Goal: Information Seeking & Learning: Compare options

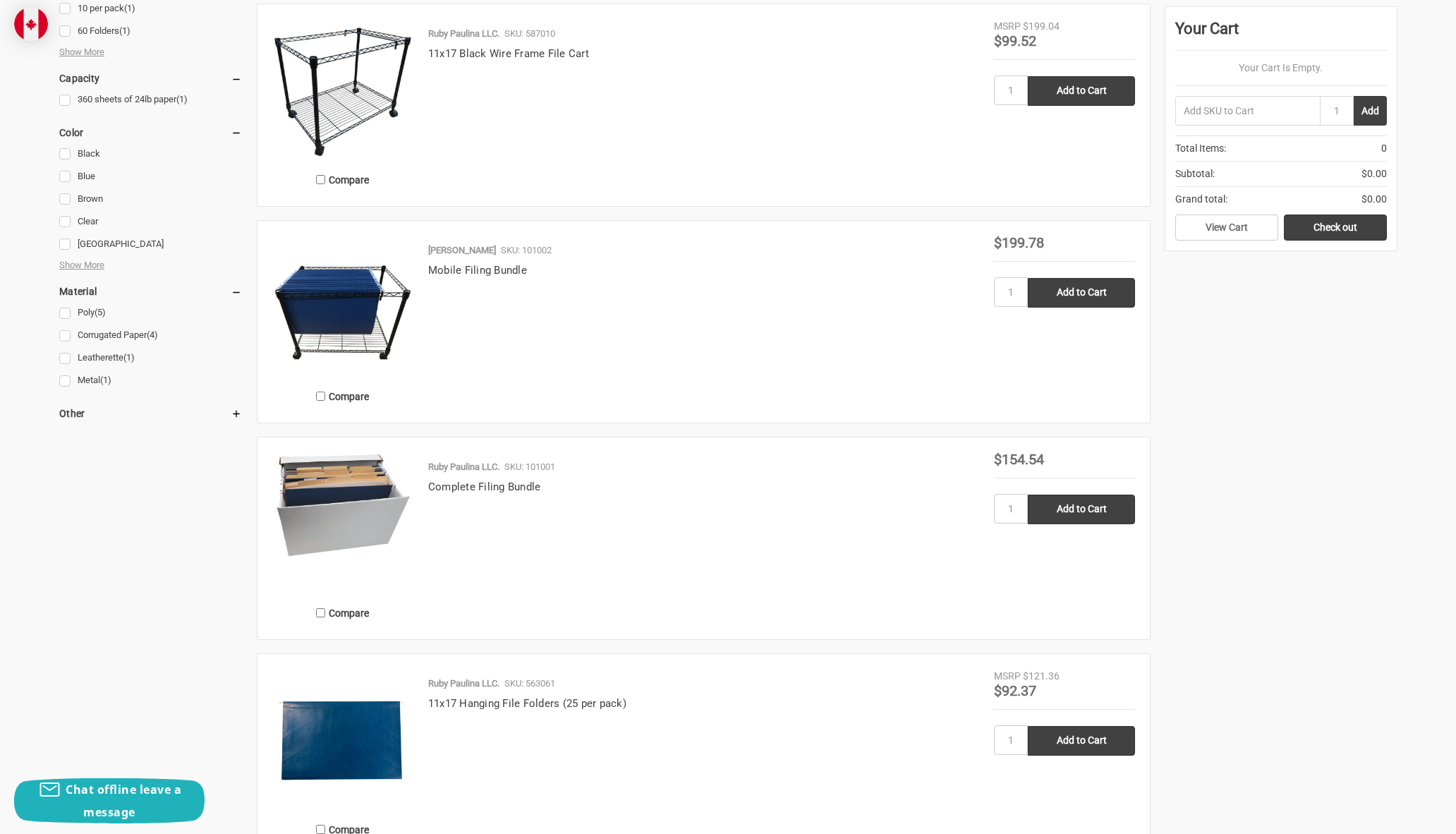
scroll to position [846, 0]
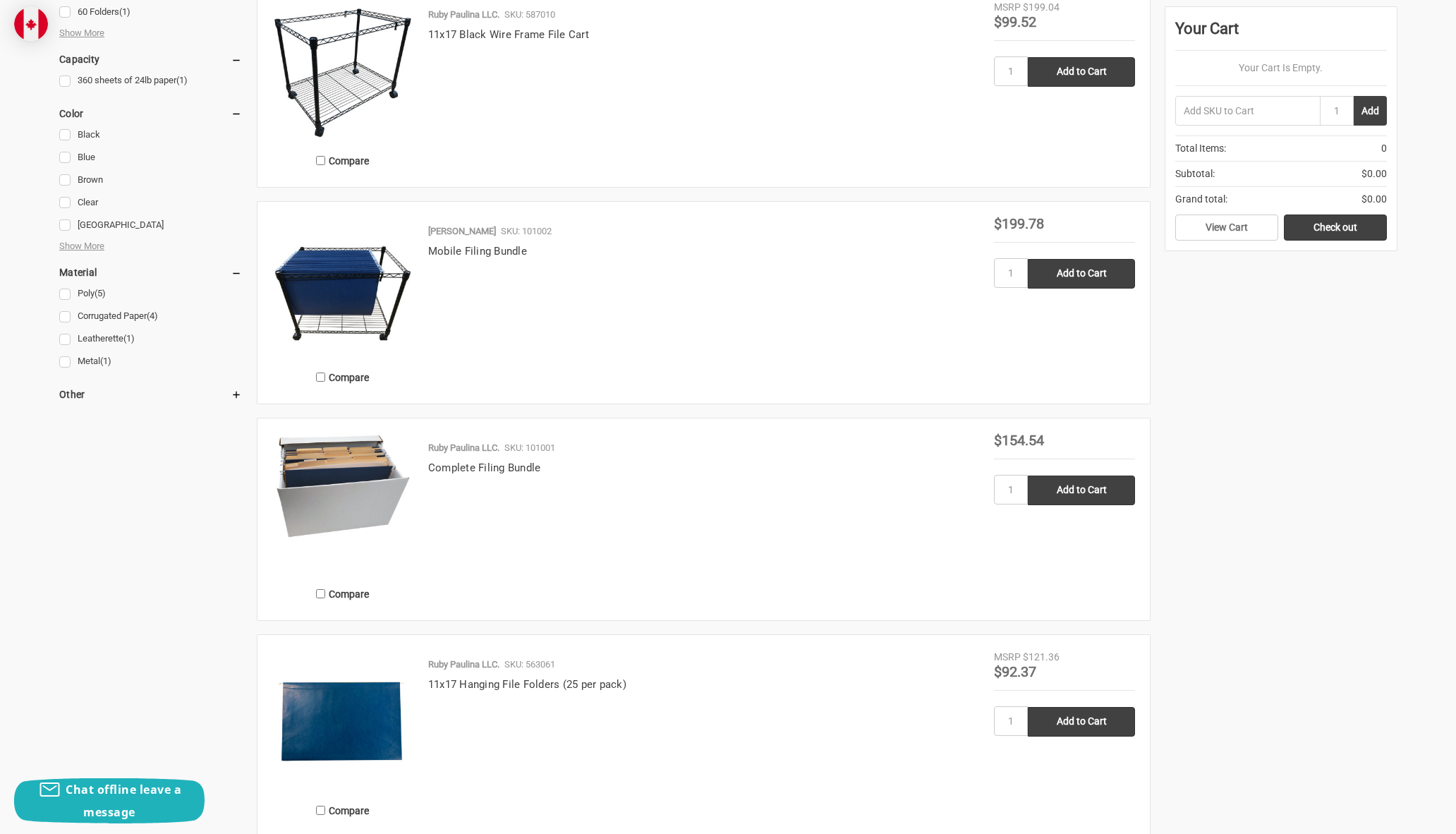
click at [364, 479] on img at bounding box center [343, 485] width 141 height 105
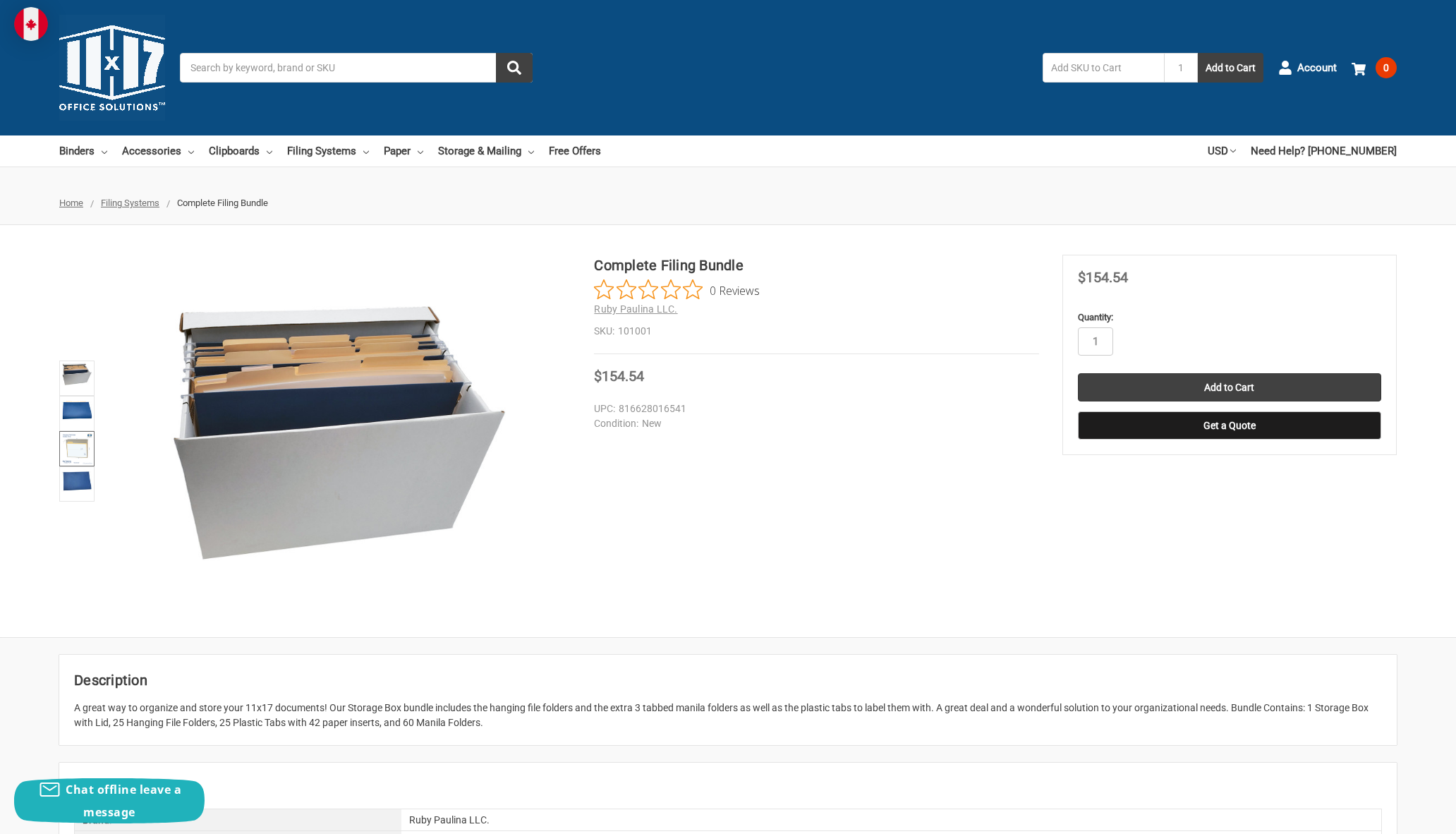
click at [72, 444] on img at bounding box center [77, 448] width 31 height 31
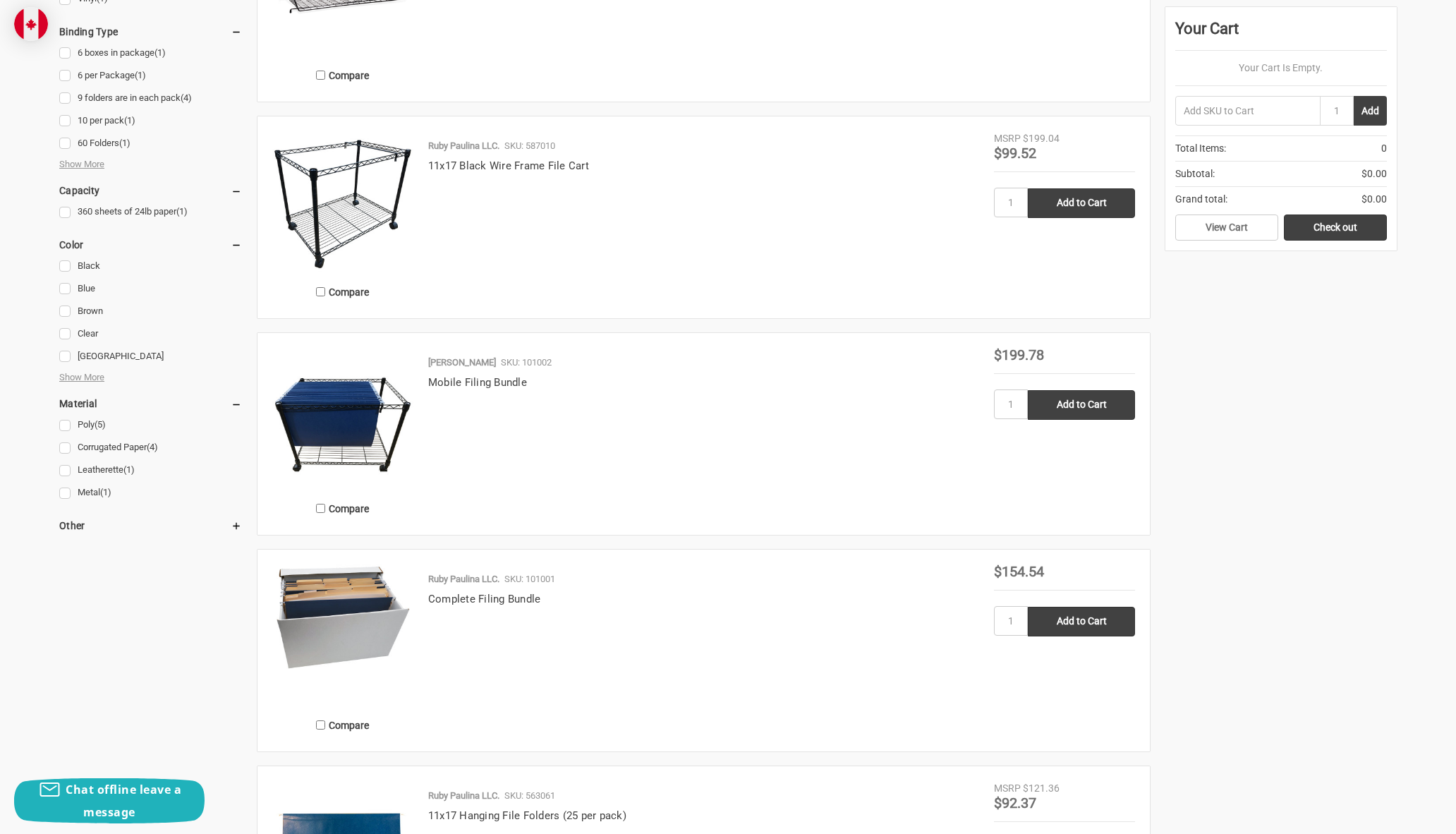
scroll to position [776, 0]
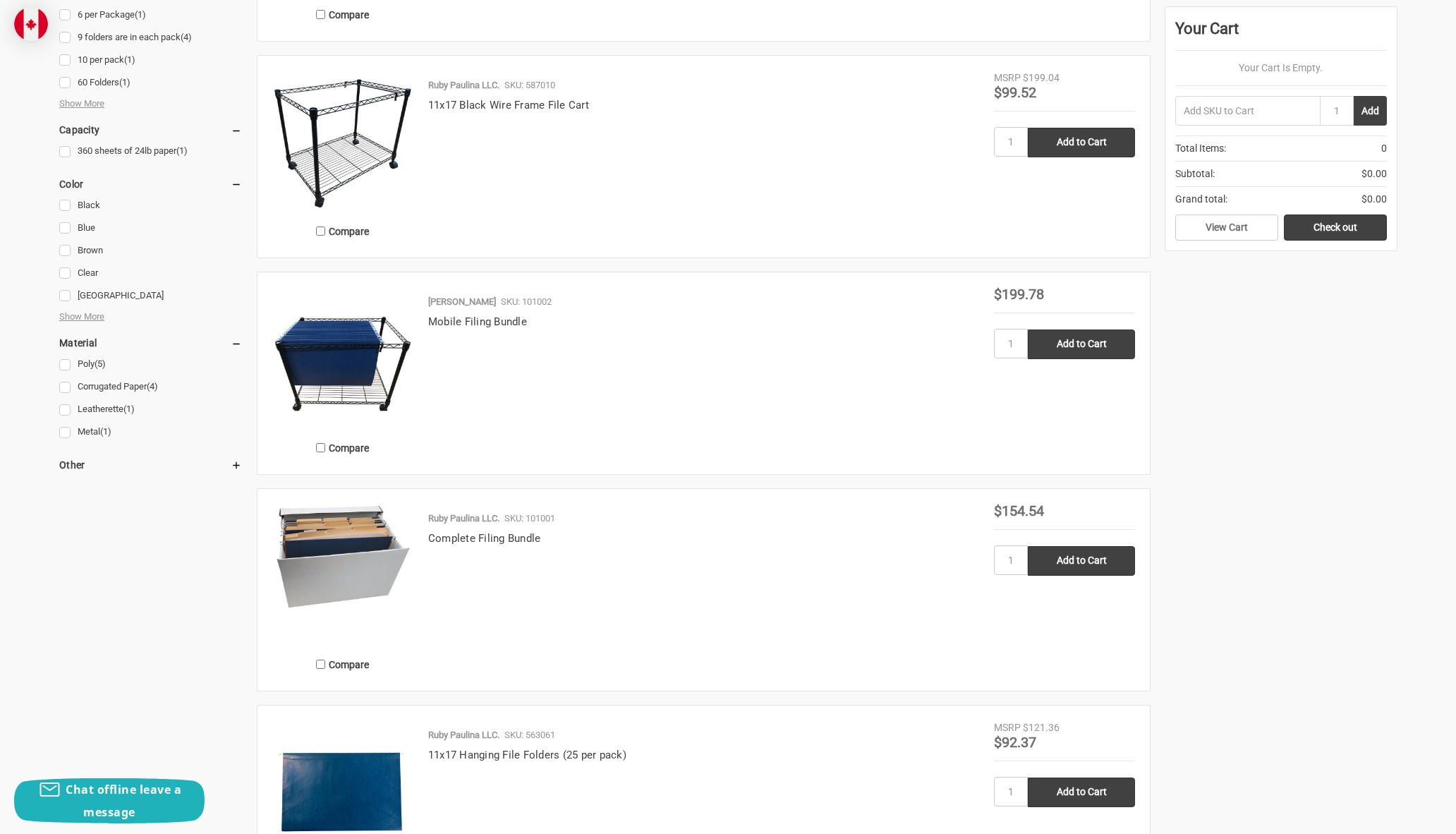
click at [380, 363] on img at bounding box center [343, 358] width 141 height 141
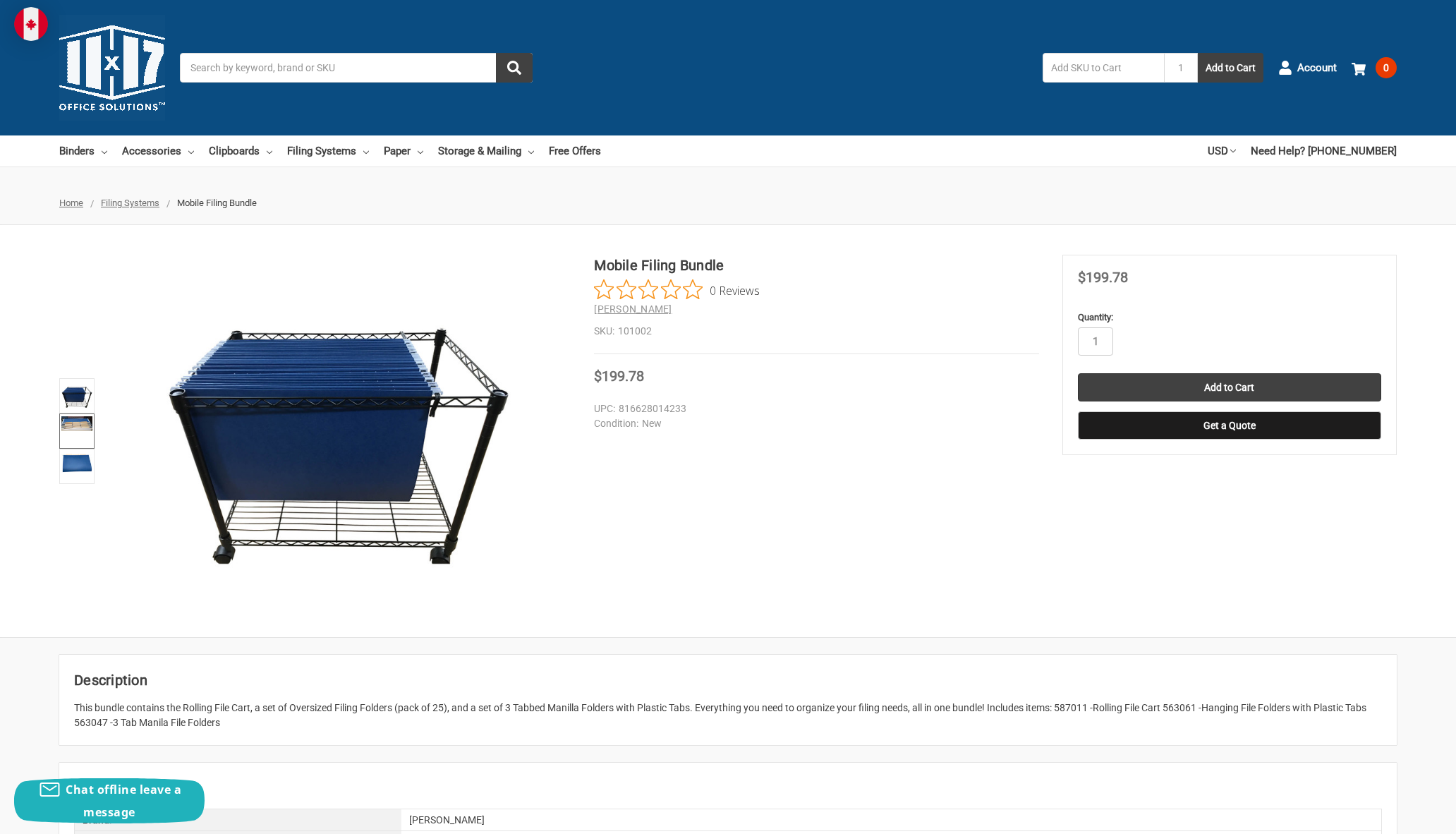
click at [64, 417] on img at bounding box center [77, 423] width 31 height 15
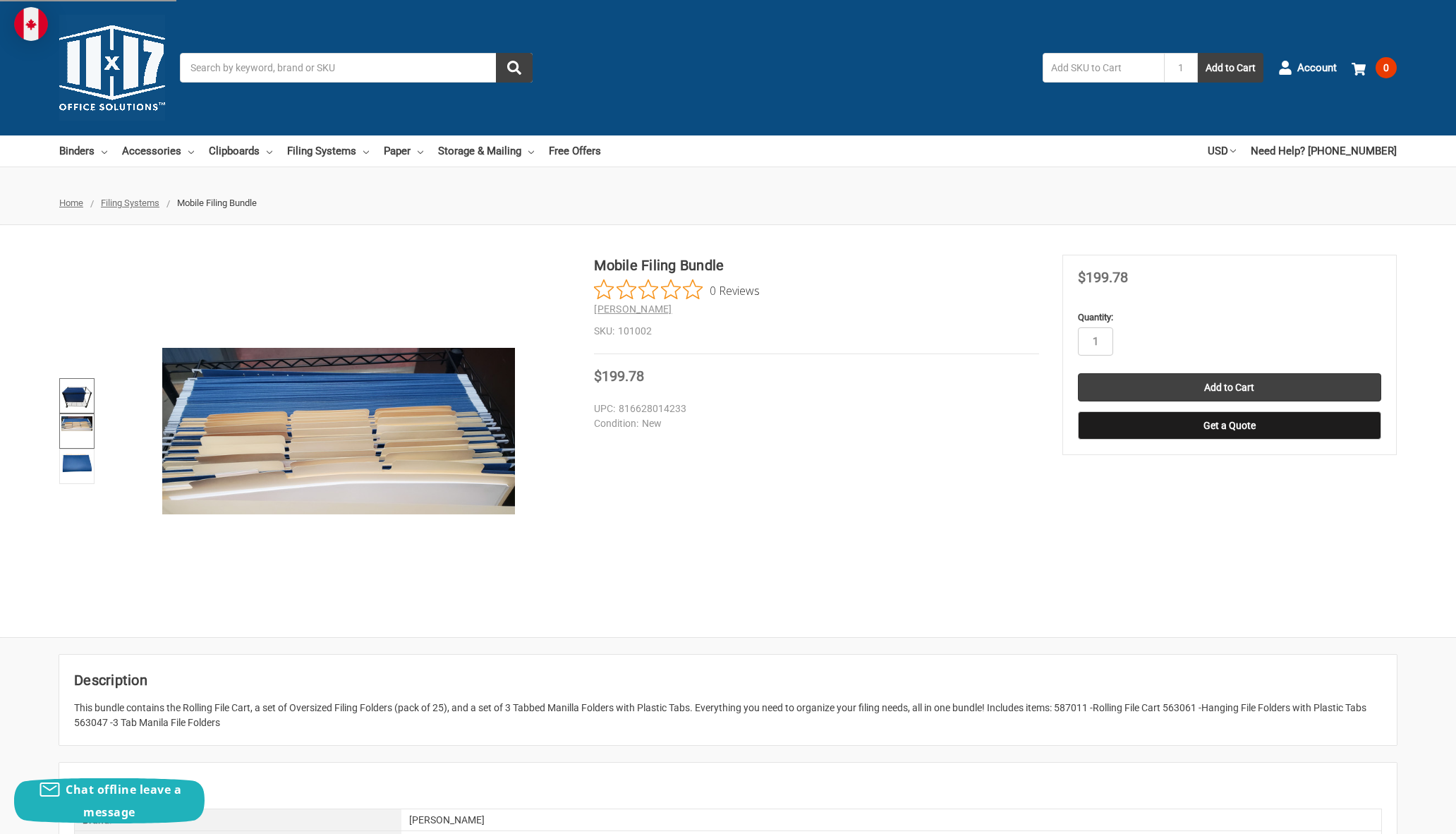
click at [78, 396] on img at bounding box center [77, 396] width 31 height 31
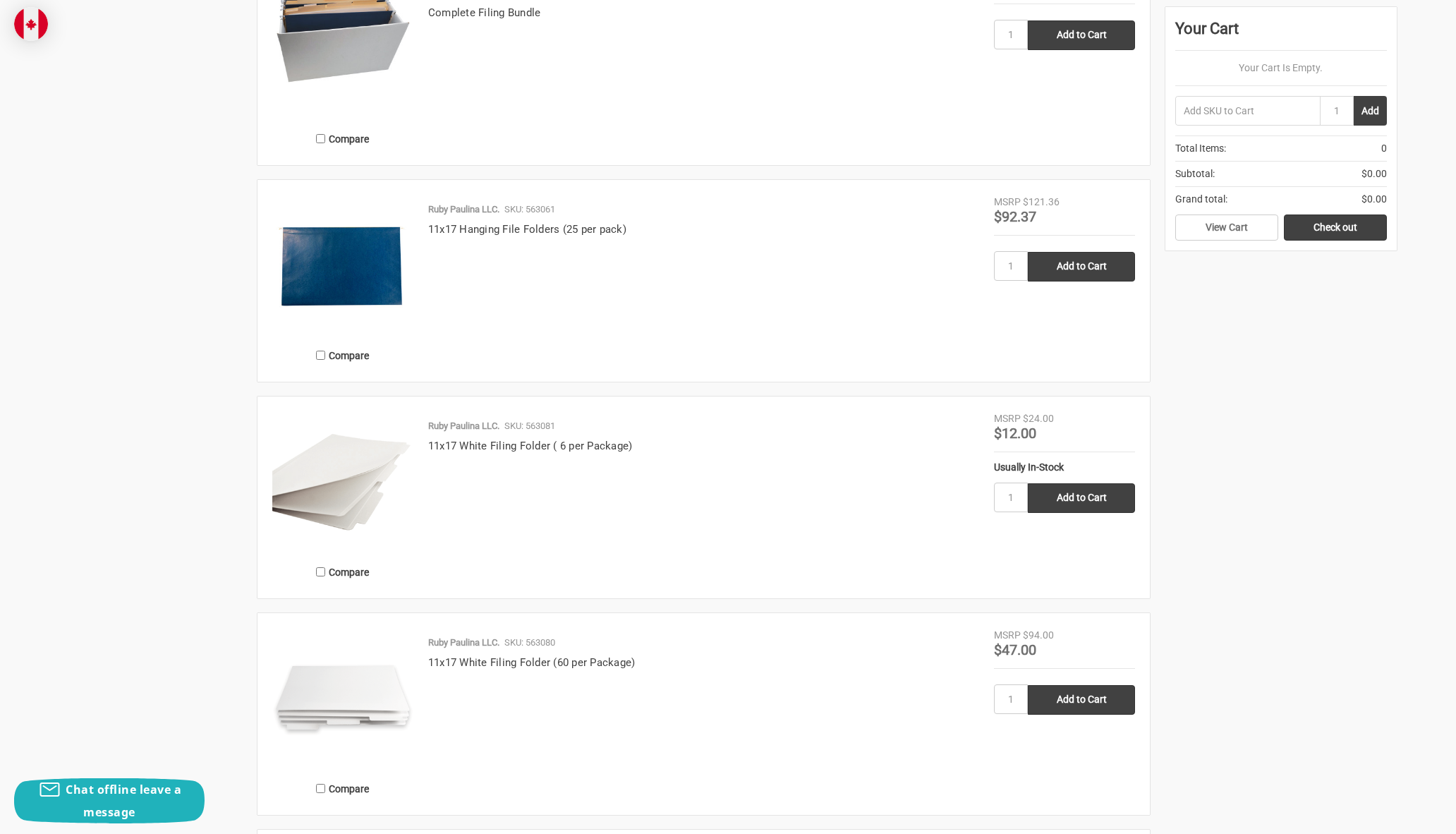
scroll to position [1199, 0]
